Goal: Transaction & Acquisition: Book appointment/travel/reservation

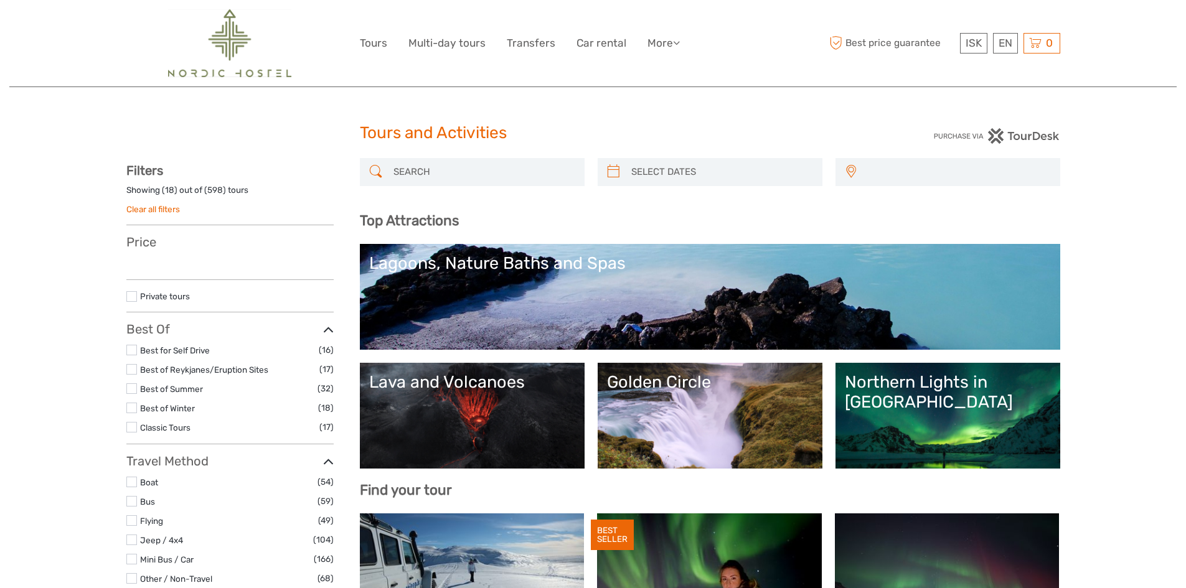
select select
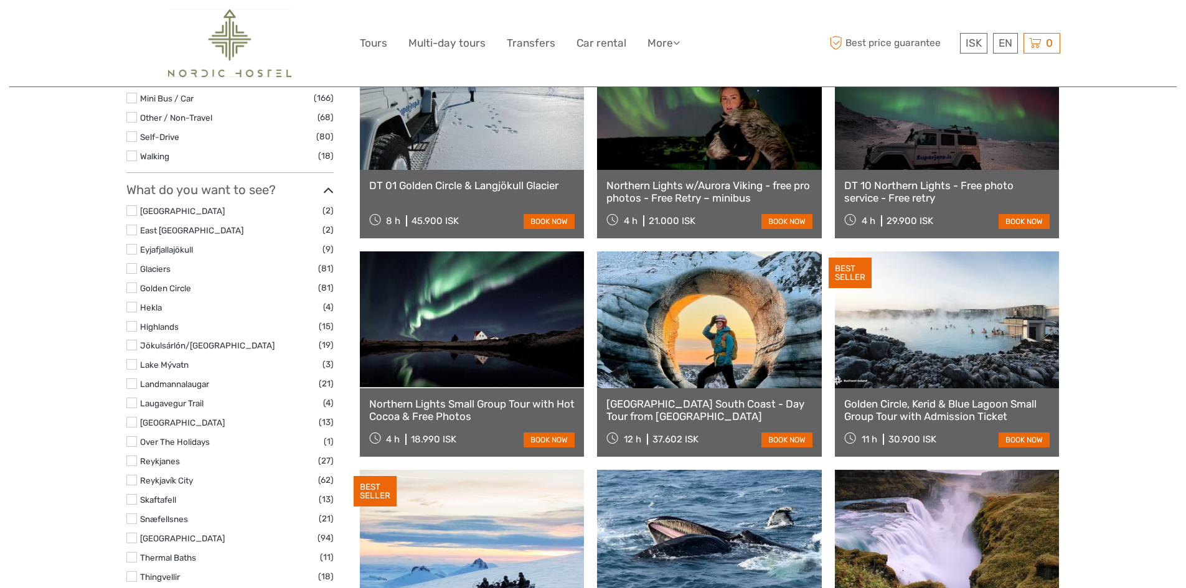
scroll to position [498, 0]
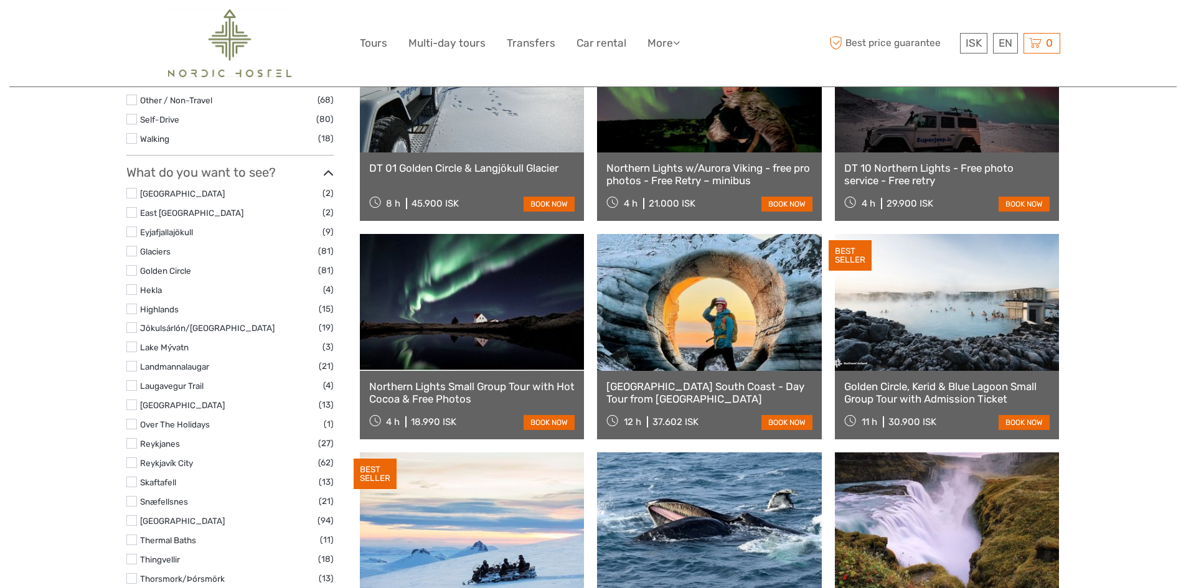
click at [132, 273] on label at bounding box center [131, 270] width 11 height 11
click at [0, 0] on input "checkbox" at bounding box center [0, 0] width 0 height 0
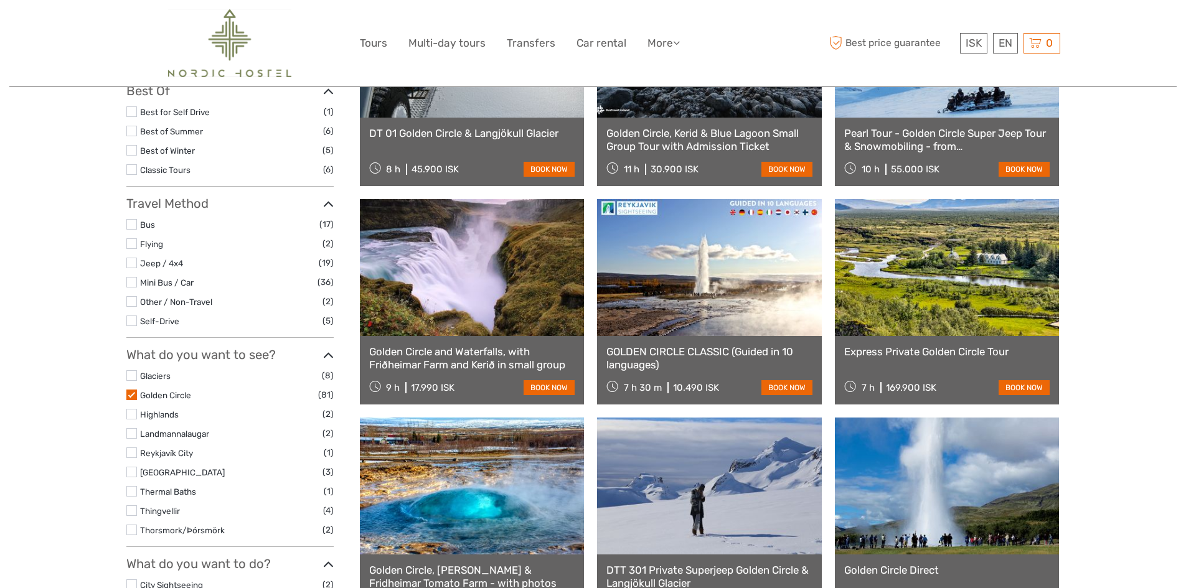
scroll to position [320, 0]
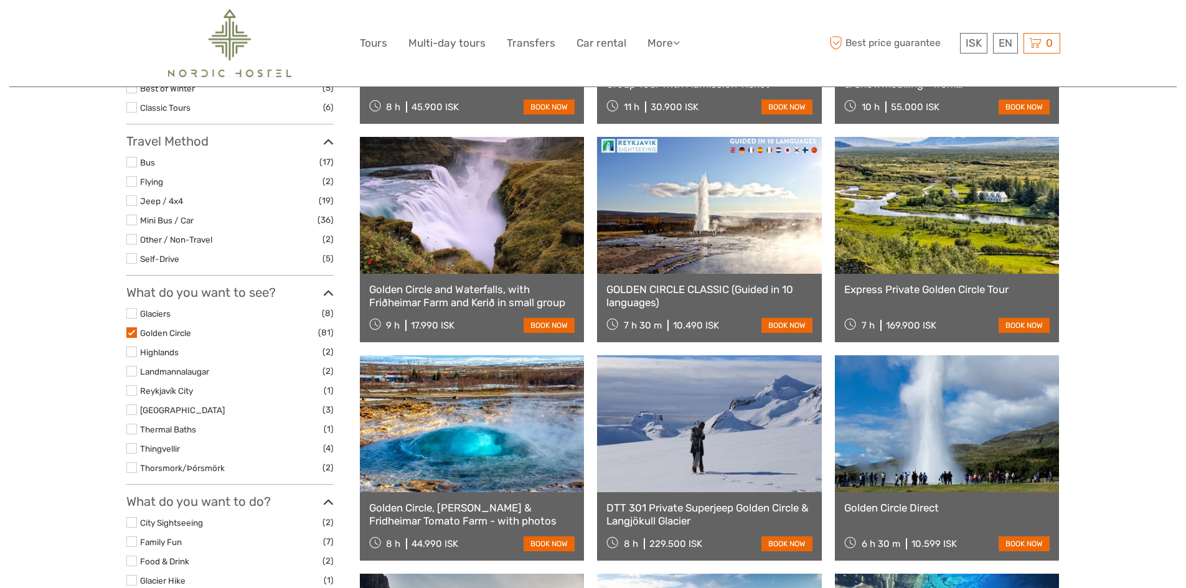
click at [420, 294] on link "Golden Circle and Waterfalls, with Friðheimar Farm and Kerið in small group" at bounding box center [472, 296] width 206 height 26
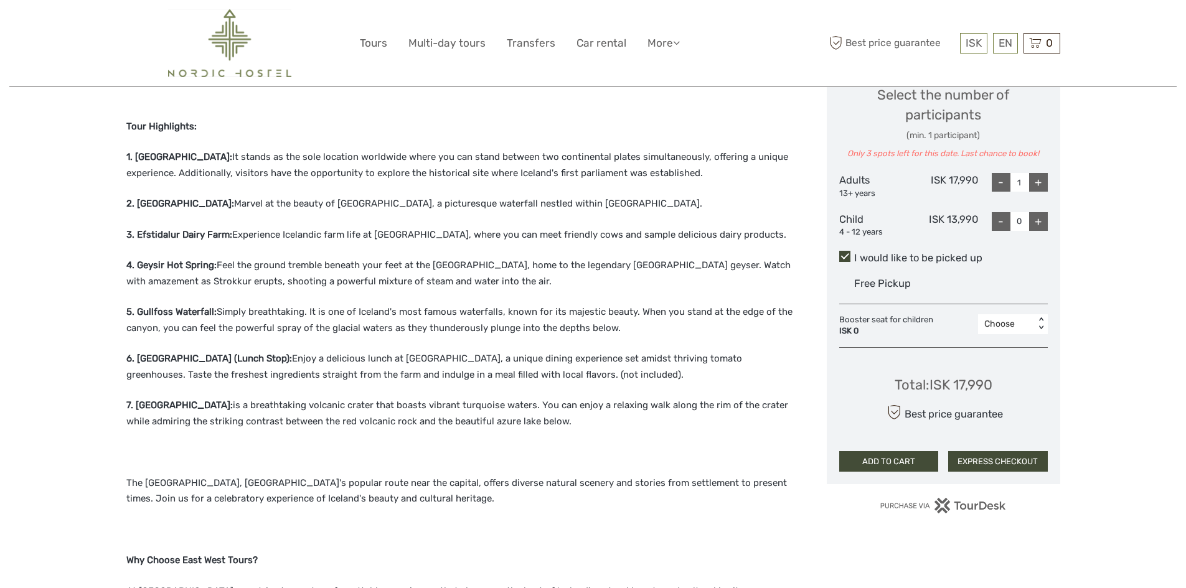
scroll to position [560, 0]
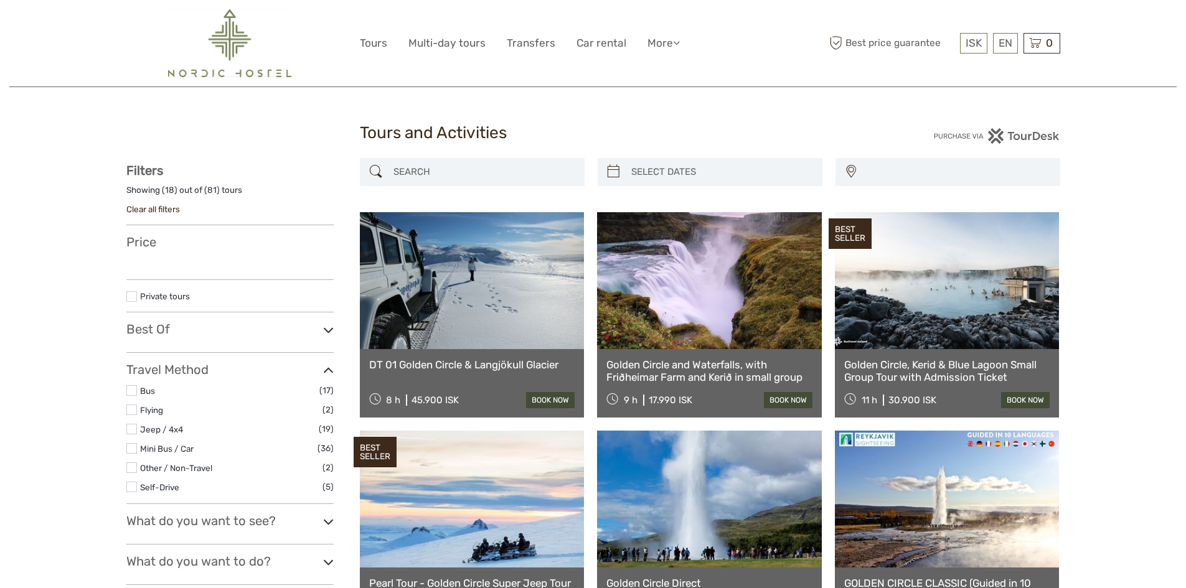
select select
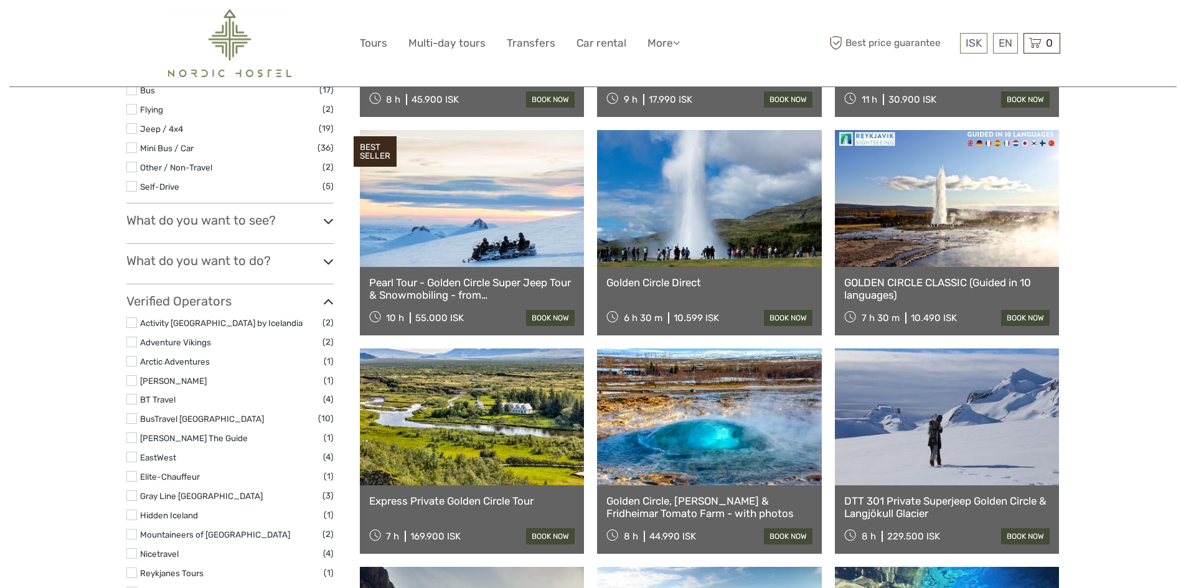
scroll to position [320, 0]
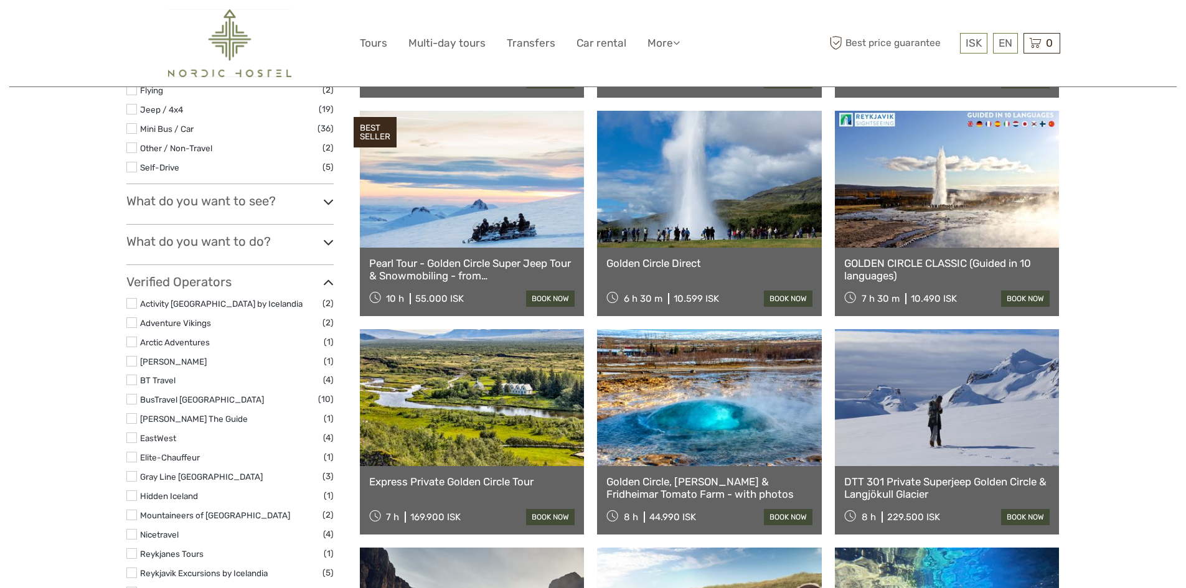
select select
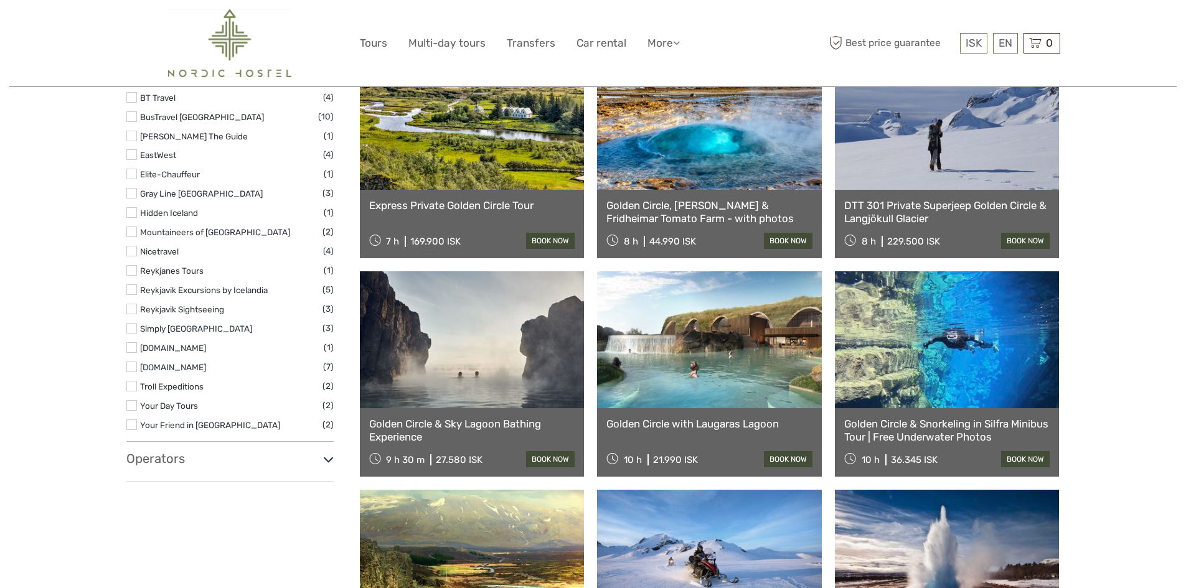
scroll to position [311, 0]
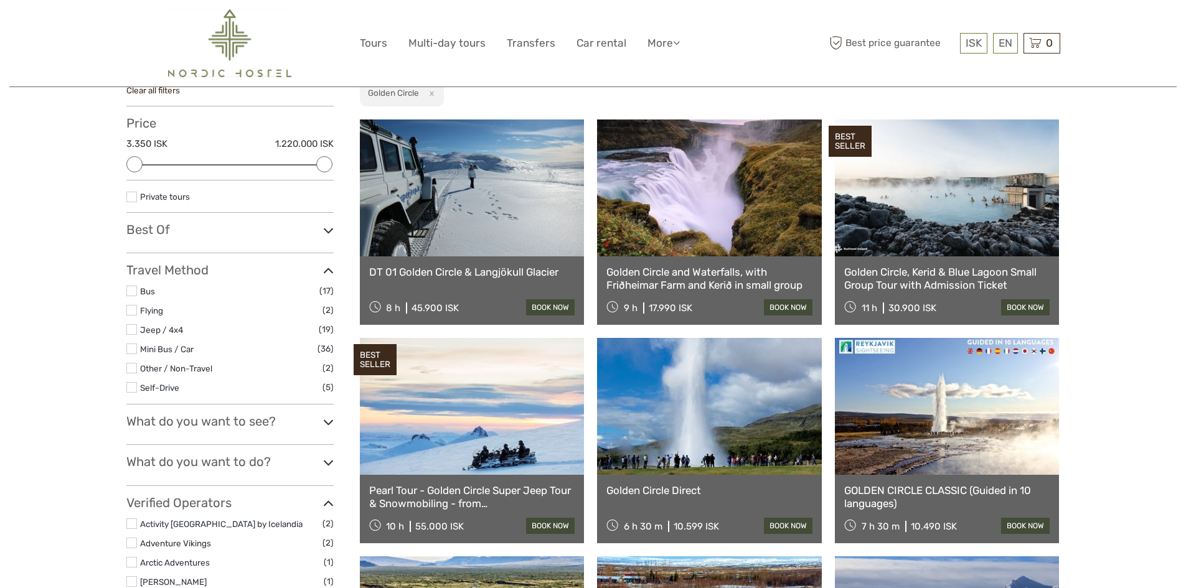
scroll to position [102, 0]
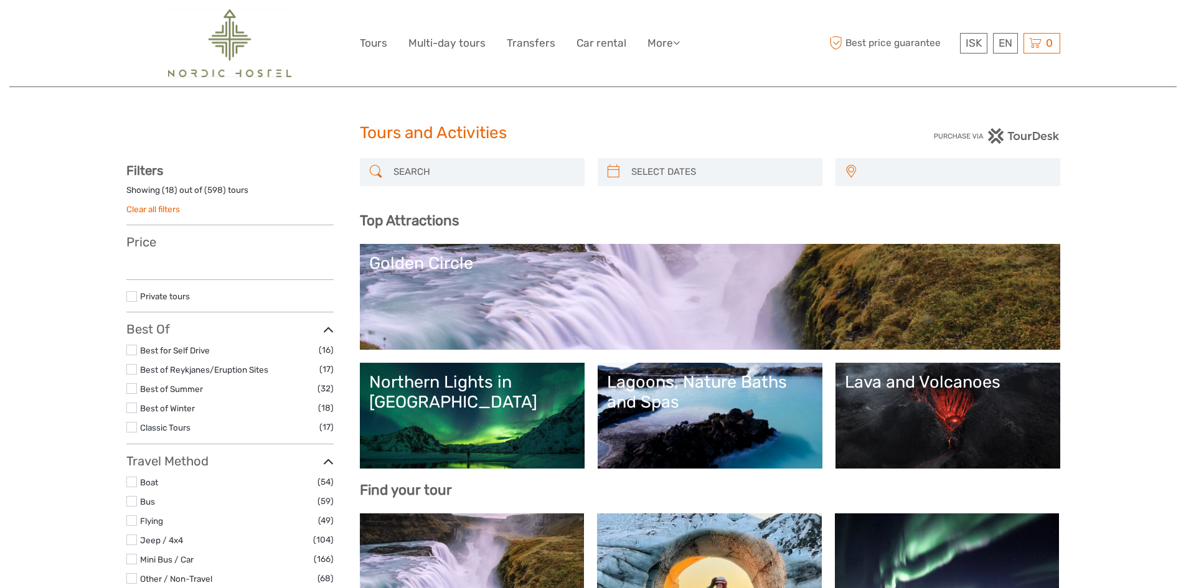
select select
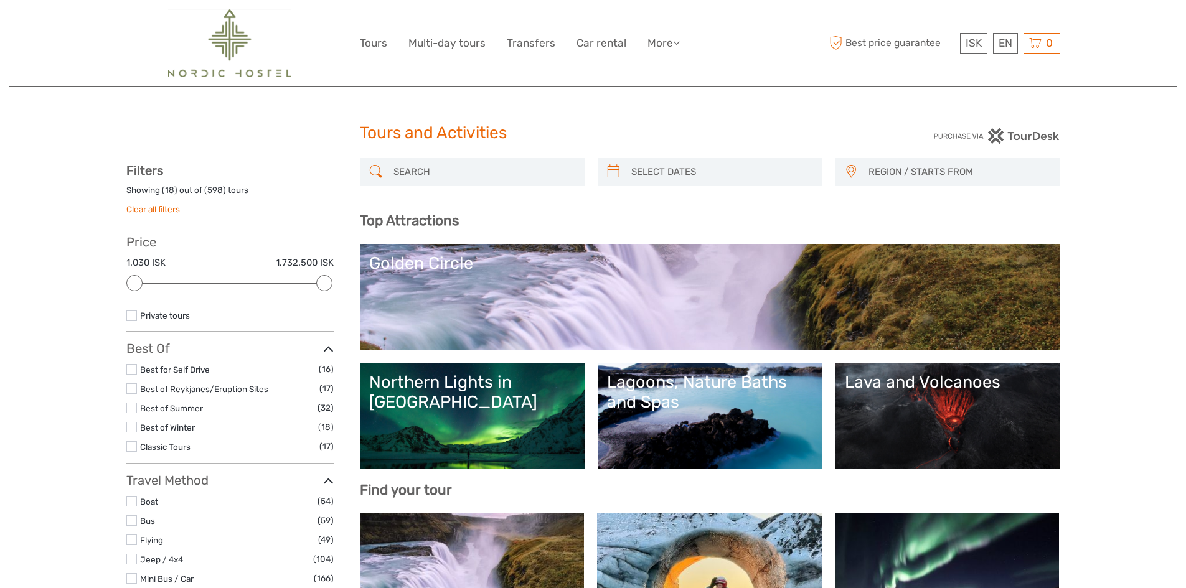
click at [461, 434] on link "Northern Lights in [GEOGRAPHIC_DATA]" at bounding box center [472, 415] width 206 height 87
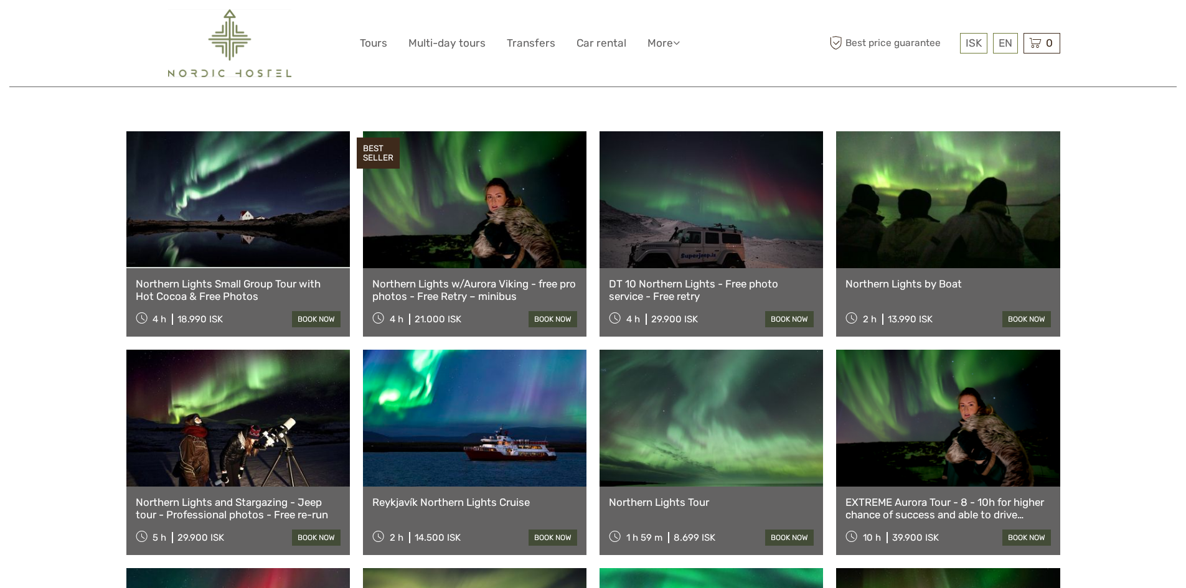
scroll to position [436, 0]
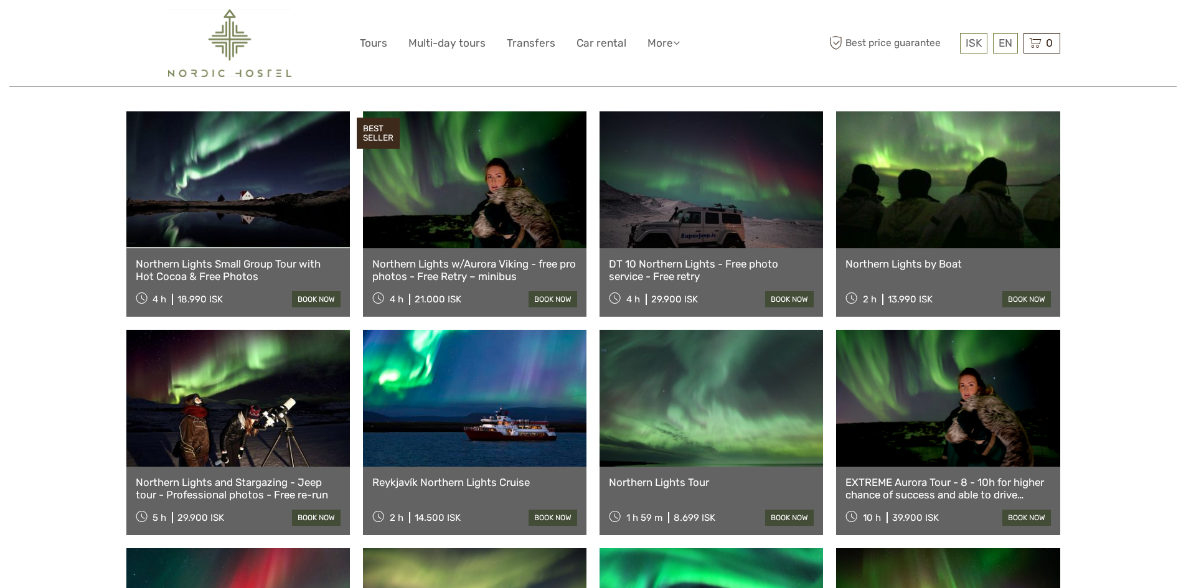
click at [233, 258] on link "Northern Lights Small Group Tour with Hot Cocoa & Free Photos" at bounding box center [238, 271] width 205 height 26
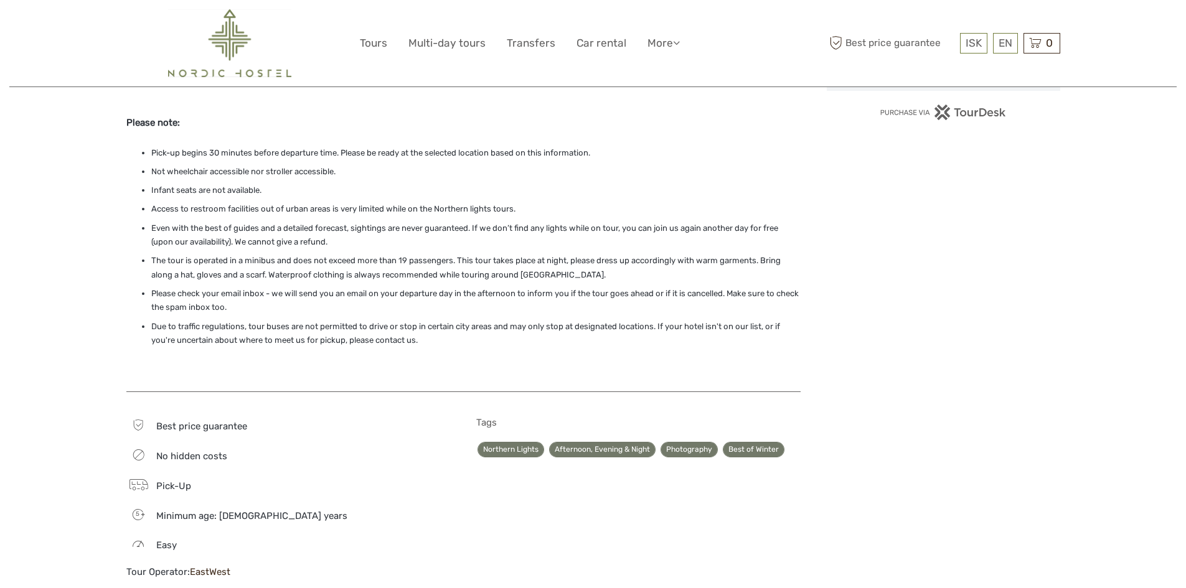
scroll to position [933, 0]
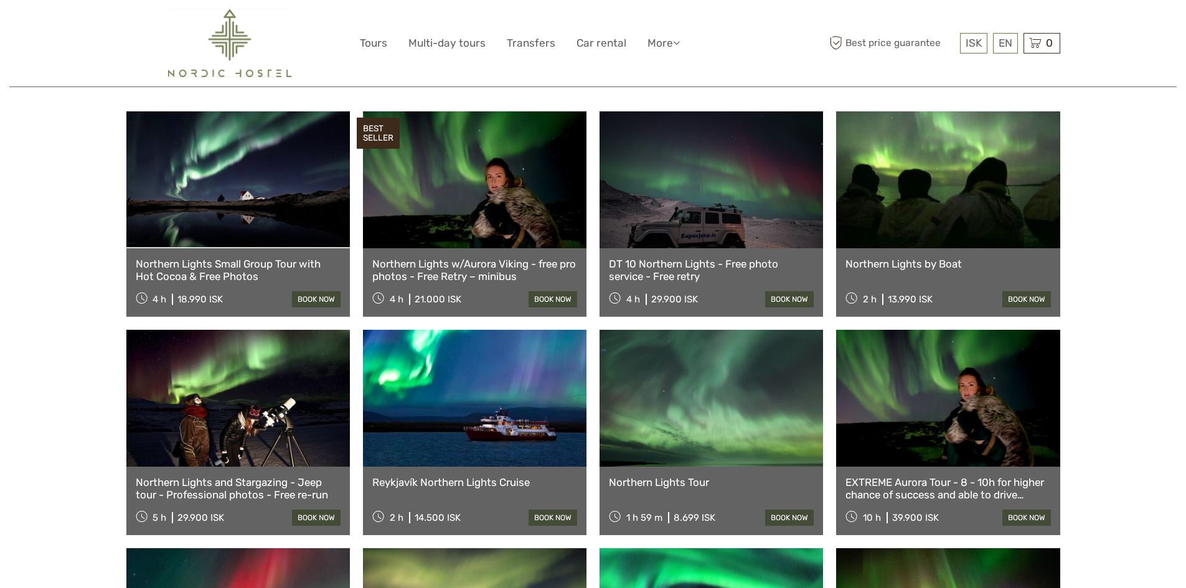
click at [663, 476] on link "Northern Lights Tour" at bounding box center [711, 482] width 205 height 12
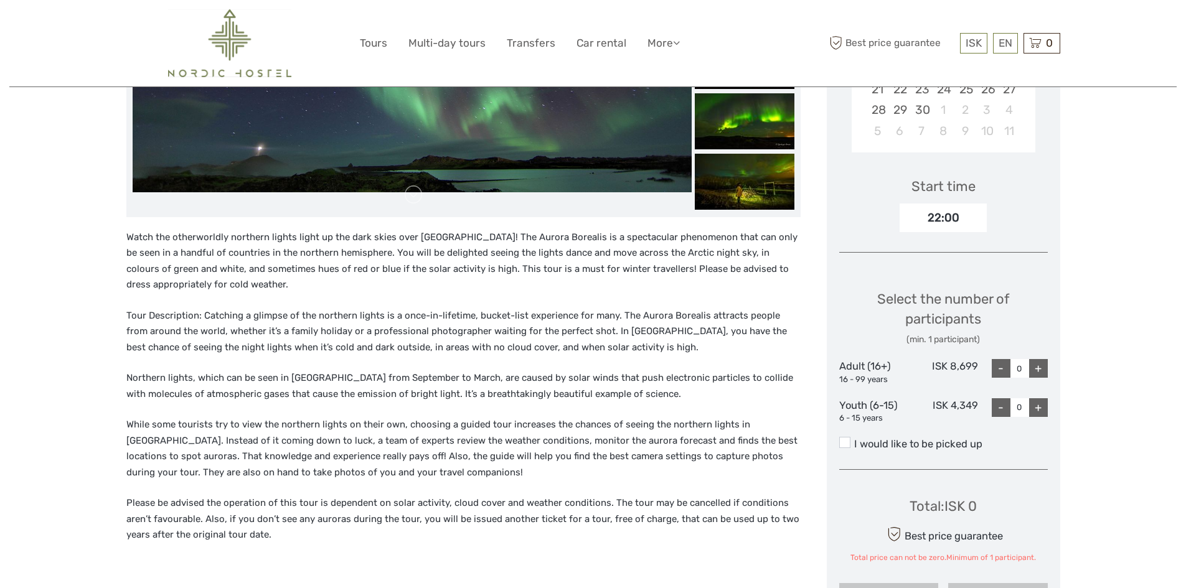
scroll to position [187, 0]
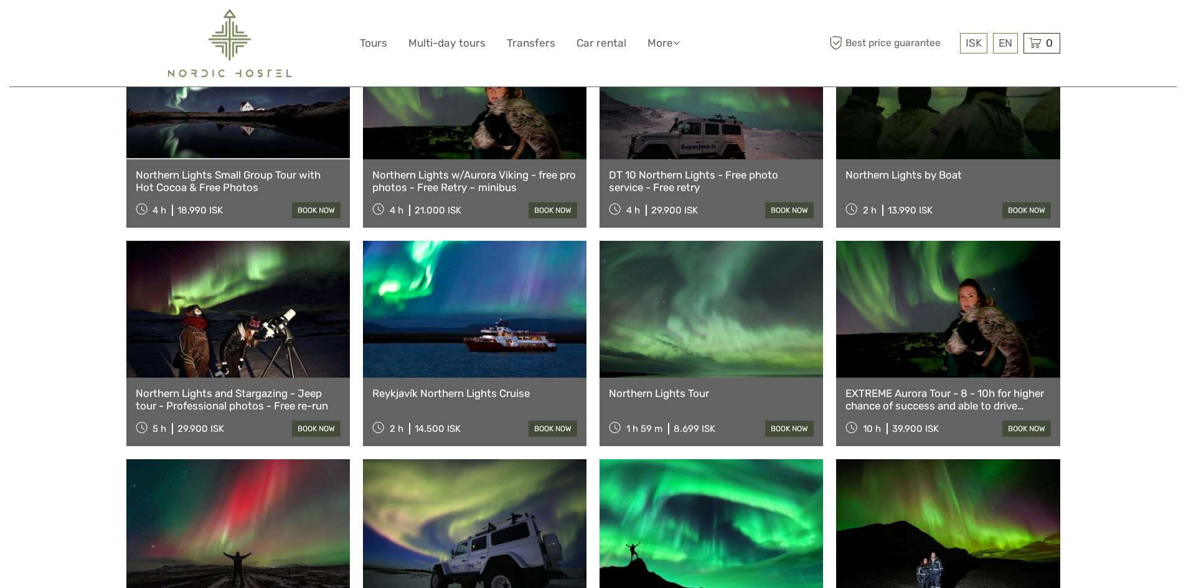
scroll to position [498, 0]
